Goal: Complete application form: Complete application form

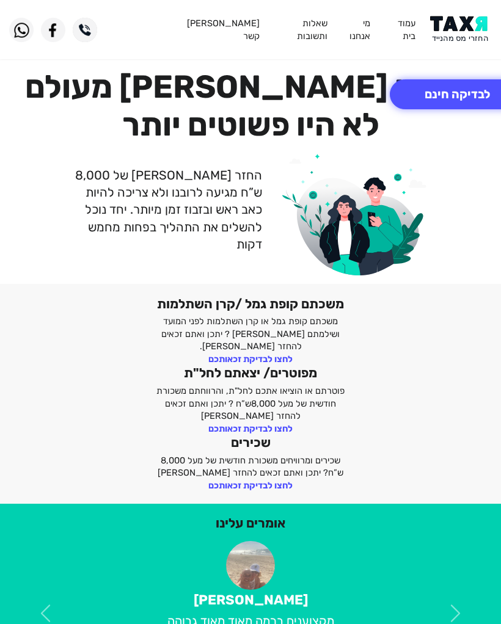
click at [472, 90] on button "לבדיקה חינם" at bounding box center [457, 94] width 135 height 30
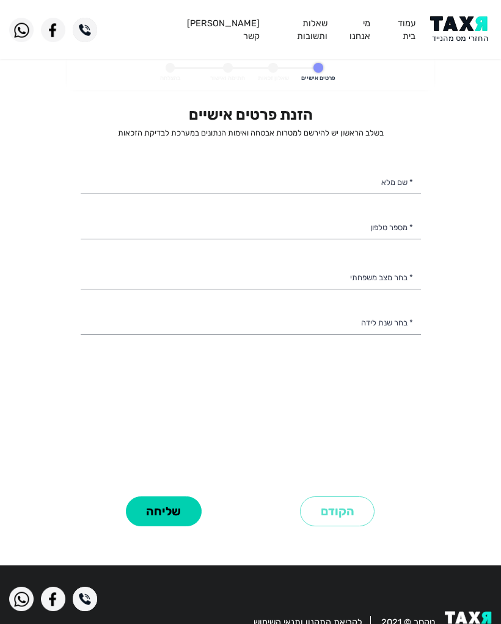
select select
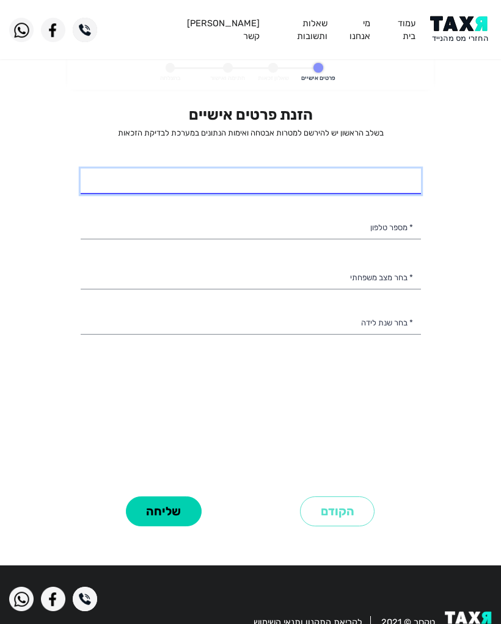
click at [378, 190] on input "* שם מלא" at bounding box center [251, 182] width 340 height 26
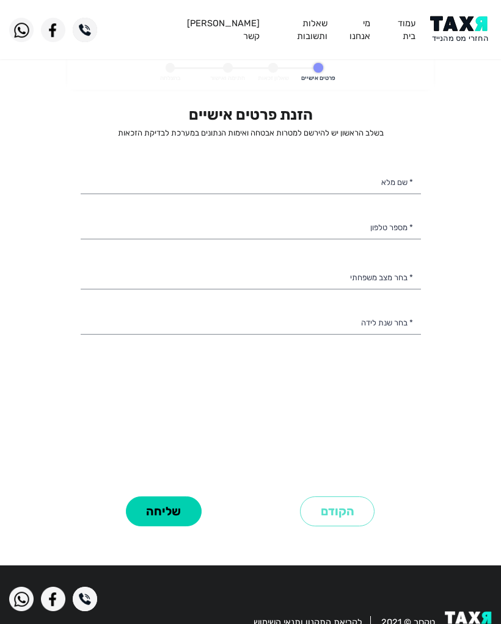
type input "0546747234"
type input "[PERSON_NAME]"
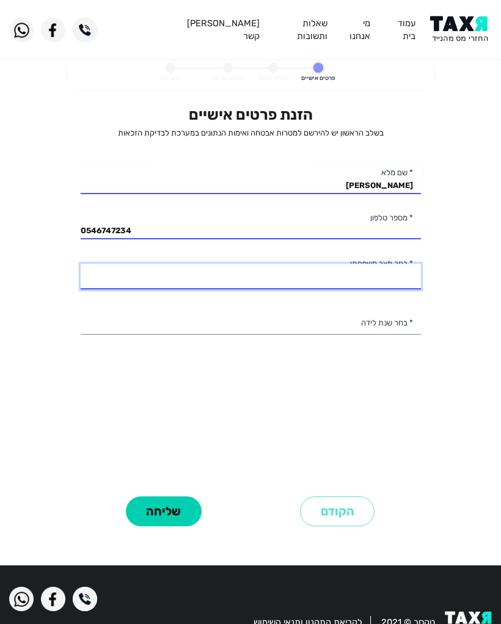
click at [400, 276] on select "רווק/ה נשוי/[PERSON_NAME]/ה אלמן/נה" at bounding box center [251, 277] width 340 height 26
select select "1: Single"
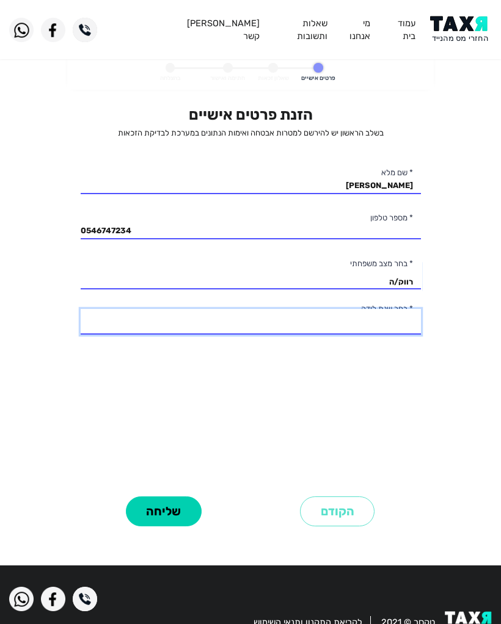
click at [376, 324] on select "2003 2002 2001 2000 1999 1998 1997 1996 1995 1994 1993 1992 1991 1990 1989 1988…" at bounding box center [251, 322] width 340 height 26
click at [404, 315] on select "2003 2002 2001 2000 1999 1998 1997 1996 1995 1994 1993 1992 1991 1990 1989 1988…" at bounding box center [251, 322] width 340 height 26
select select "2: 2002"
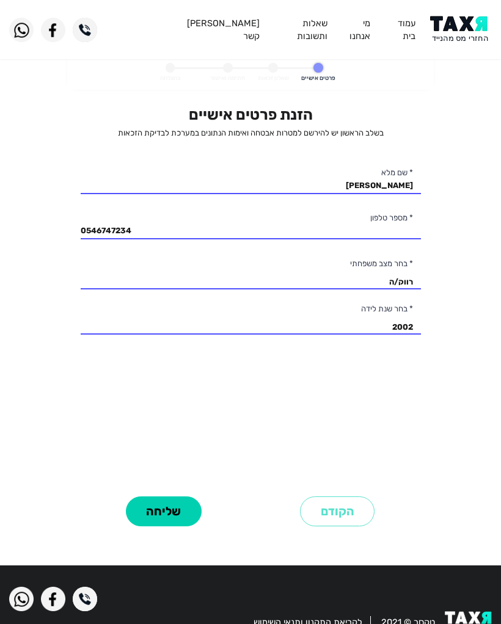
click at [164, 527] on button "שליחה" at bounding box center [164, 512] width 76 height 30
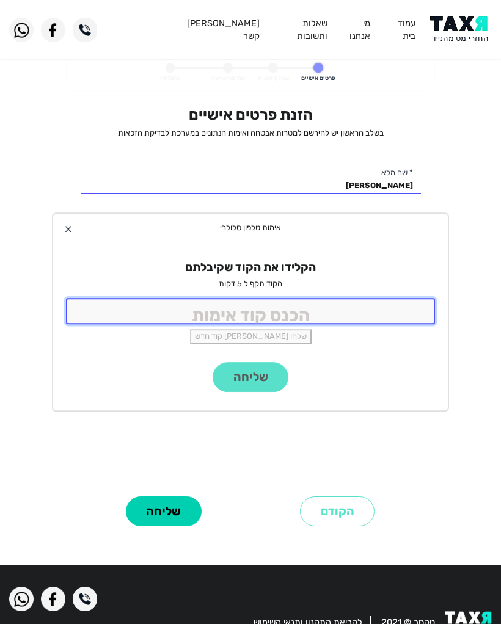
click at [324, 311] on input "tel" at bounding box center [250, 311] width 369 height 26
type input "6213"
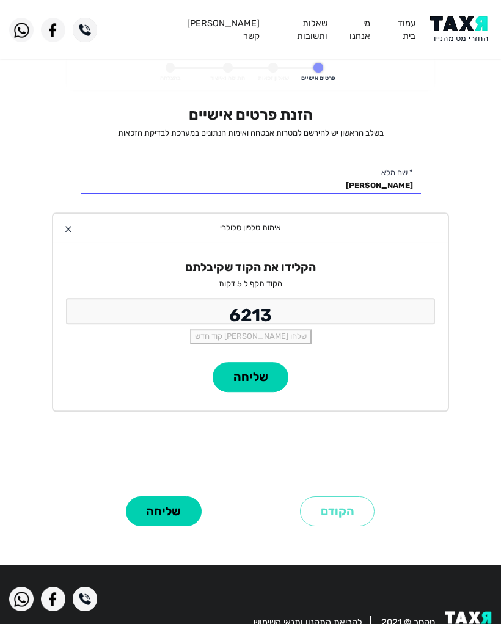
click at [254, 374] on button "שליחה" at bounding box center [251, 377] width 76 height 30
click at [166, 527] on button "שליחה" at bounding box center [164, 512] width 76 height 30
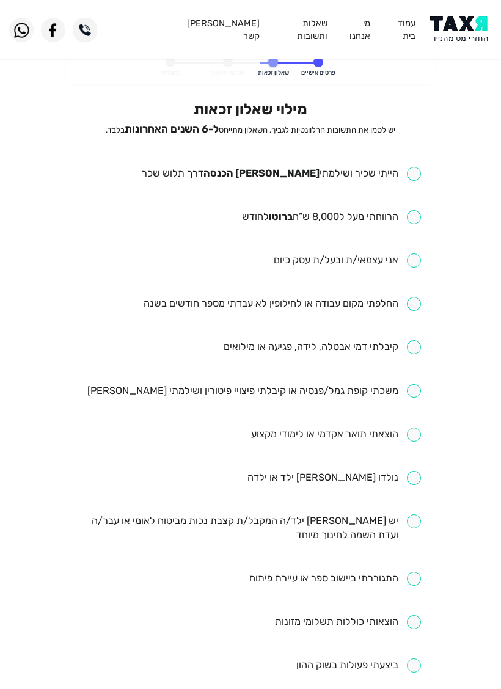
scroll to position [6, 0]
click at [417, 170] on input "checkbox" at bounding box center [281, 173] width 279 height 14
checkbox input "true"
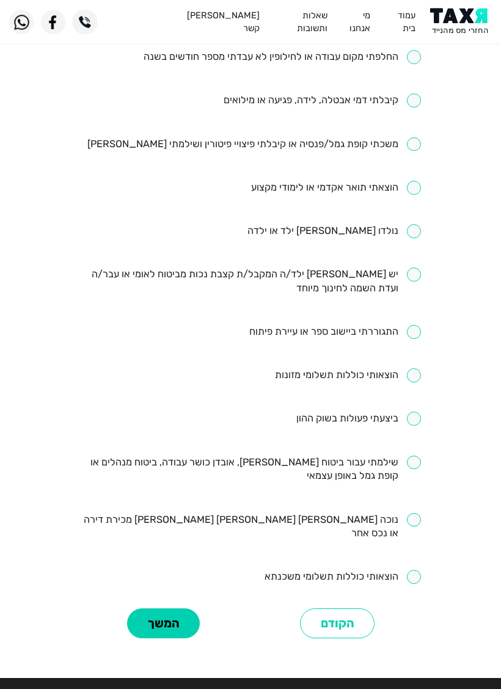
scroll to position [283, 0]
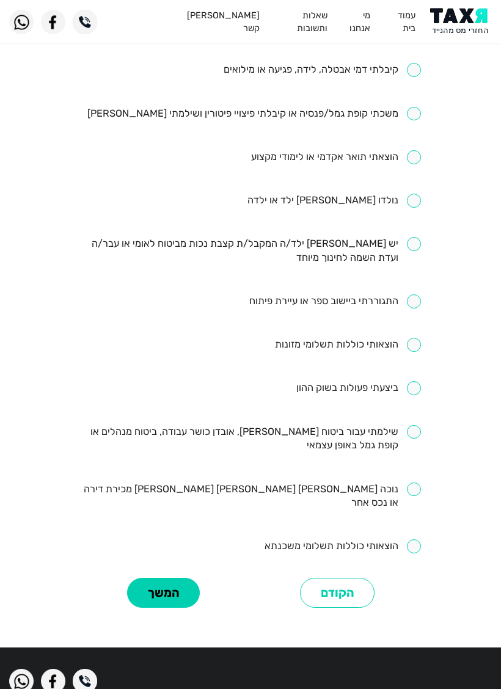
click at [174, 578] on button "המשך" at bounding box center [163, 593] width 73 height 30
